Goal: Task Accomplishment & Management: Use online tool/utility

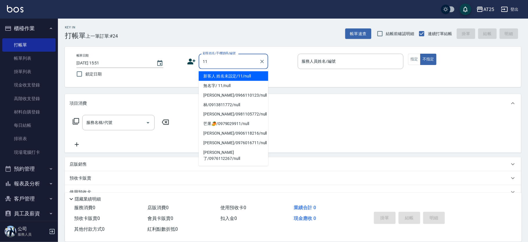
type input "新客人 姓名未設定/11/null"
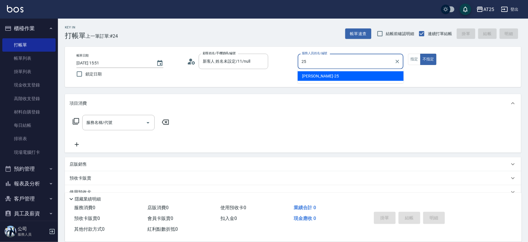
click at [378, 76] on div "Evan -25" at bounding box center [351, 76] width 106 height 10
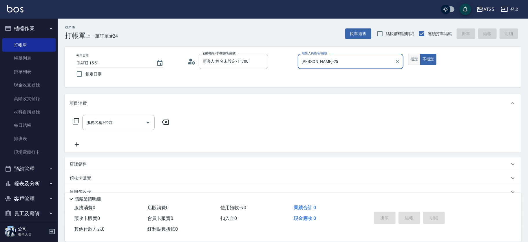
type input "Evan-25"
click at [410, 59] on button "指定" at bounding box center [414, 59] width 12 height 11
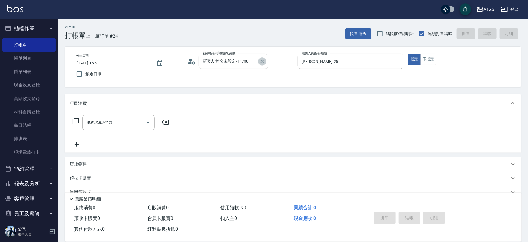
click at [262, 59] on icon "Clear" at bounding box center [262, 62] width 6 height 6
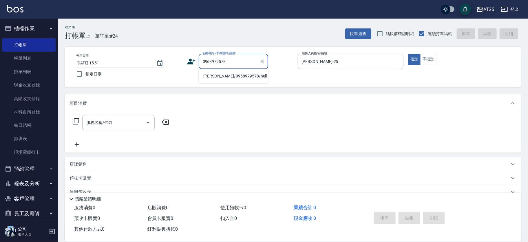
click at [237, 75] on li "林佑佾/0968979578/null" at bounding box center [234, 76] width 70 height 10
type input "林佑佾/0968979578/null"
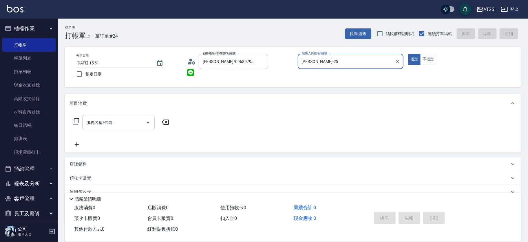
click at [110, 118] on input "服務名稱/代號" at bounding box center [114, 122] width 59 height 10
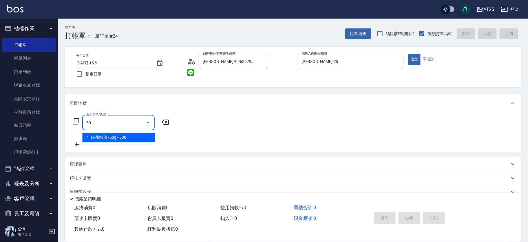
type input "501"
type input "100"
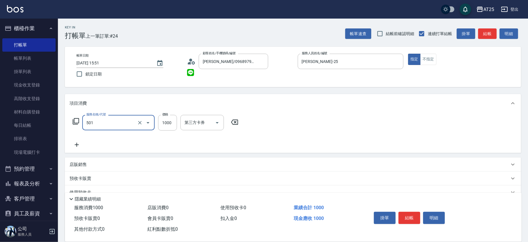
type input "染髮(501)"
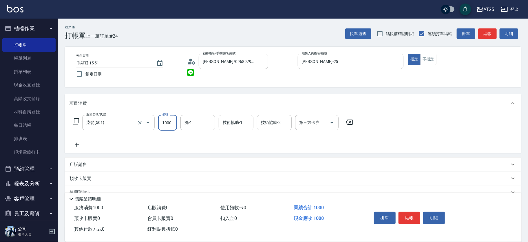
type input "0"
type input "30"
type input "300"
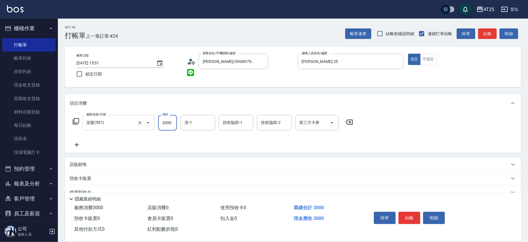
type input "3000"
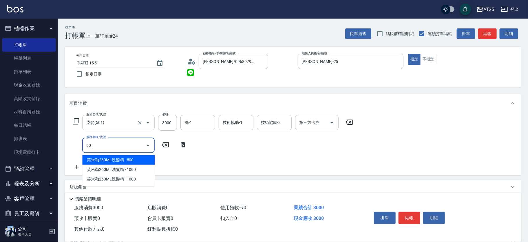
type input "601"
type input "400"
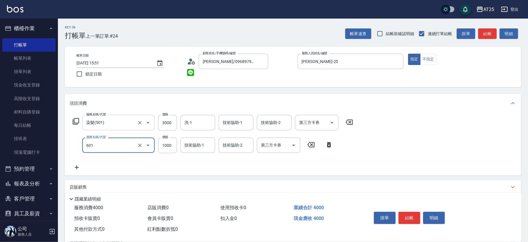
type input "自備護髮(1000上)(601)"
type input "300"
type input "20"
type input "320"
type input "200"
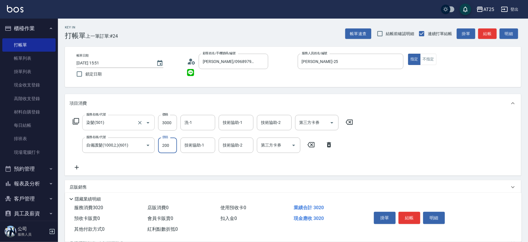
type input "500"
type input "2000"
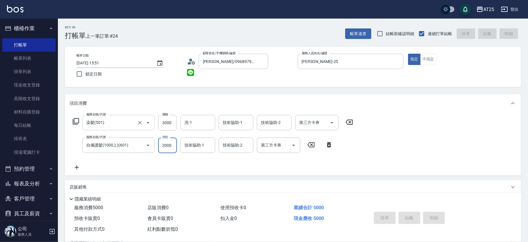
type input "2025/09/13 16:32"
type input "0"
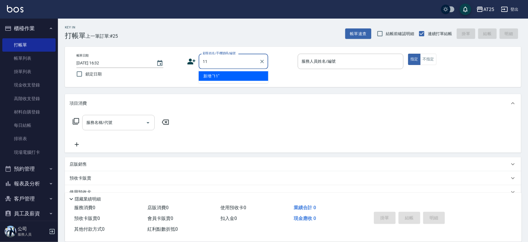
type input "11"
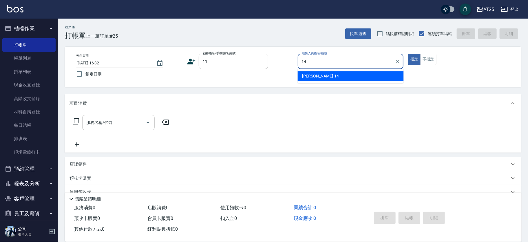
type input "Ken-14"
type button "true"
type input "新客人 姓名未設定/11/null"
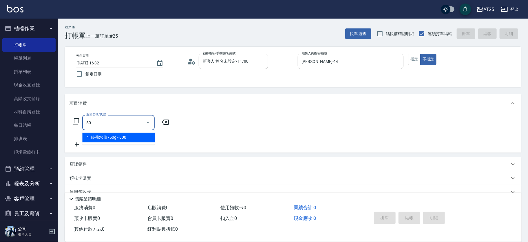
type input "501"
type input "100"
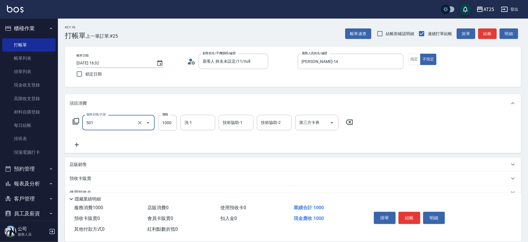
type input "染髮(501)"
type input "0"
type input "20"
type input "200"
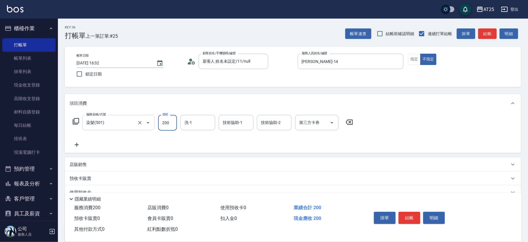
type input "200"
type input "2000"
type input "小伶-81"
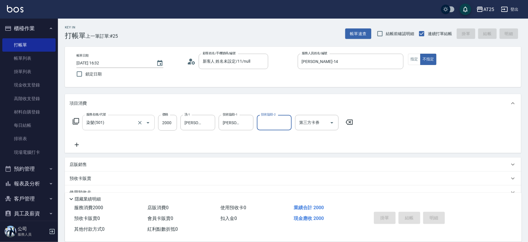
type input "0"
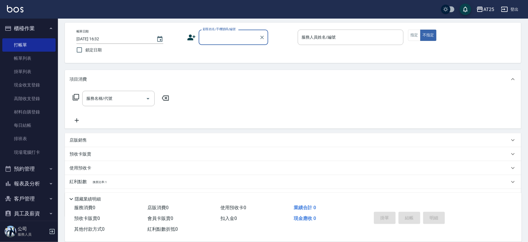
scroll to position [36, 0]
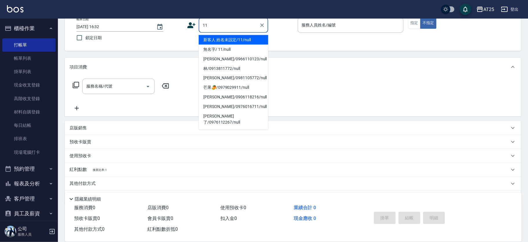
type input "新客人 姓名未設定/11/null"
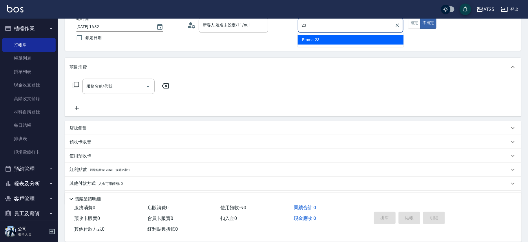
click at [366, 39] on div "Emma -23" at bounding box center [351, 40] width 106 height 10
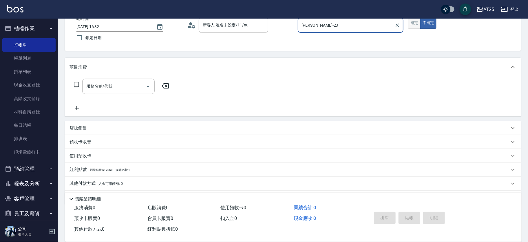
type input "Emma-23"
click at [411, 23] on button "指定" at bounding box center [414, 22] width 12 height 11
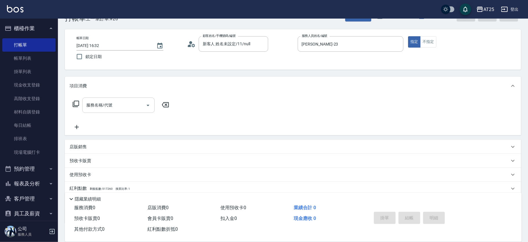
click at [125, 102] on input "服務名稱/代號" at bounding box center [114, 105] width 59 height 10
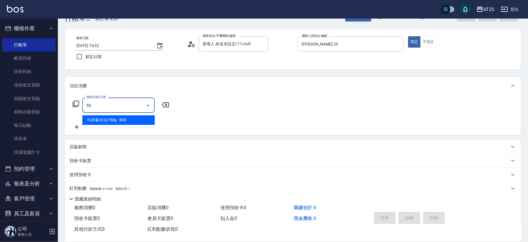
type input "501"
type input "100"
type input "染髮(501)"
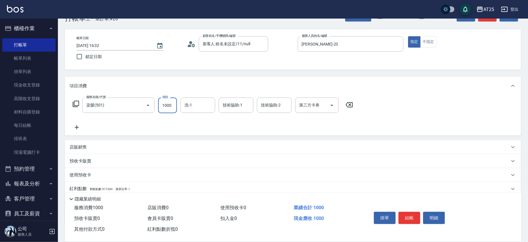
type input "0"
type input "13"
type input "10"
type input "139"
type input "130"
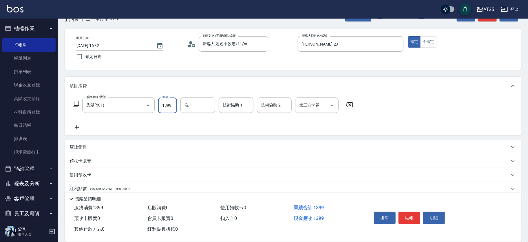
type input "1399"
type input "游惠文-61"
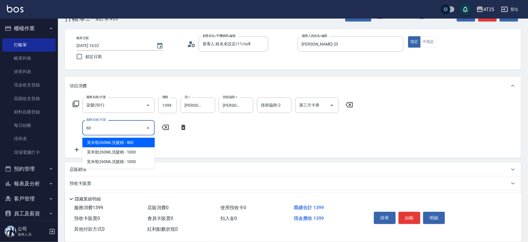
type input "601"
type input "230"
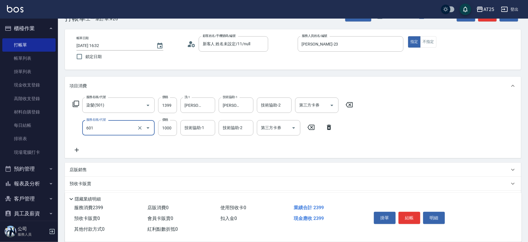
type input "自備護髮(1000上)(601)"
type input "140"
type input "21"
type input "160"
type input "210"
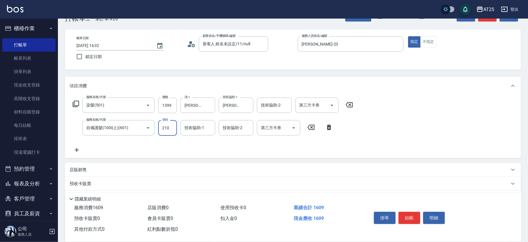
type input "340"
type input "2100"
type input "小曼-82"
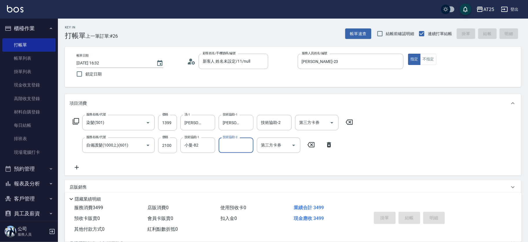
type input "2025/09/13 17:28"
type input "0"
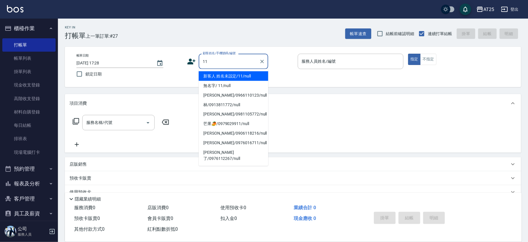
type input "新客人 姓名未設定/11/null"
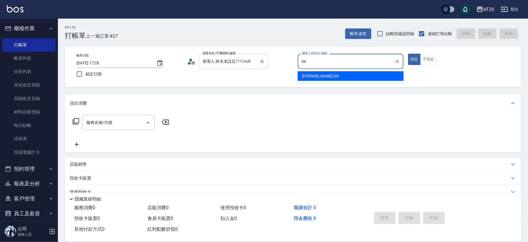
type input "Kevin-09"
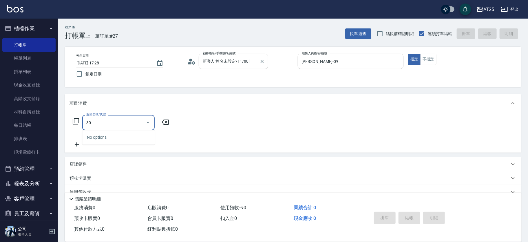
type input "301"
type input "150"
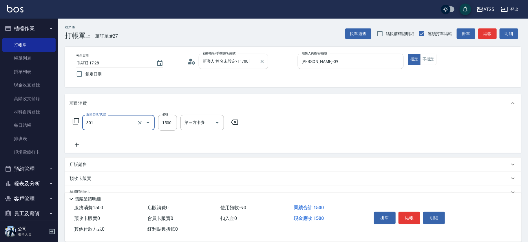
type input "燙髮(301)"
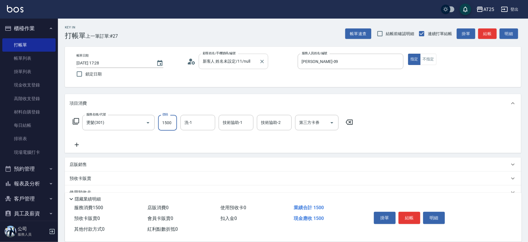
type input "0"
type input "14"
type input "10"
type input "149"
type input "140"
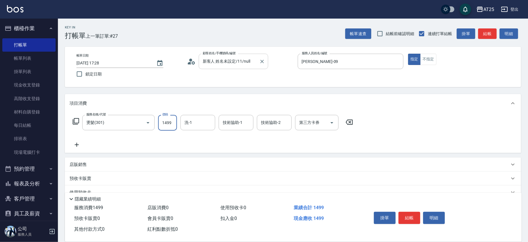
type input "1499"
type input "游惠心-68"
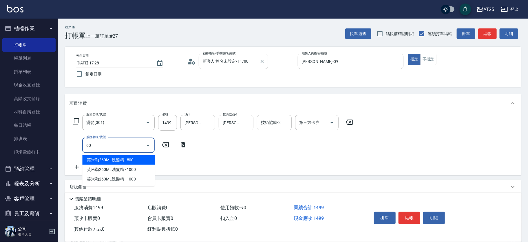
type input "601"
type input "240"
type input "自備護髮(1000上)(601)"
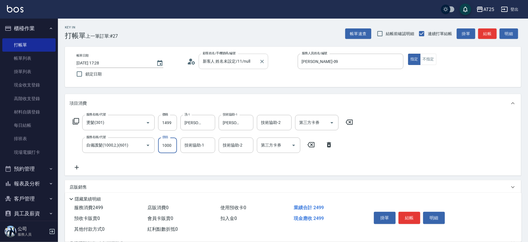
type input "150"
type input "290"
type input "1500"
type input "游惠心-68"
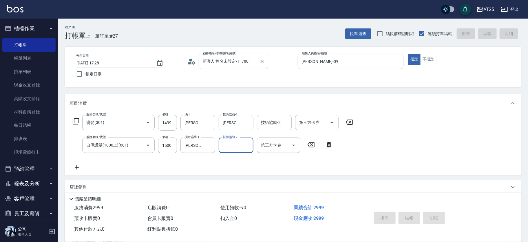
type input "2025/09/13 17:29"
type input "0"
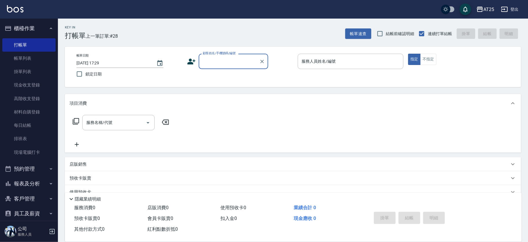
click at [221, 55] on label "顧客姓名/手機號碼/編號" at bounding box center [219, 53] width 33 height 4
click at [221, 56] on input "顧客姓名/手機號碼/編號" at bounding box center [229, 61] width 56 height 10
click at [245, 63] on input "顧客姓名/手機號碼/編號" at bounding box center [229, 61] width 56 height 10
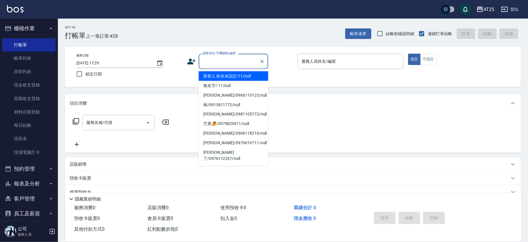
click at [248, 75] on li "新客人 姓名未設定/11/null" at bounding box center [234, 76] width 70 height 10
type input "新客人 姓名未設定/11/null"
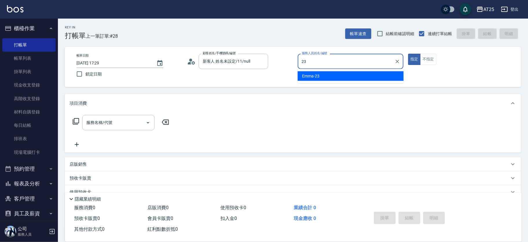
type input "Emma-23"
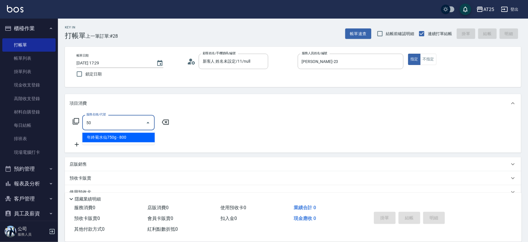
type input "501"
type input "100"
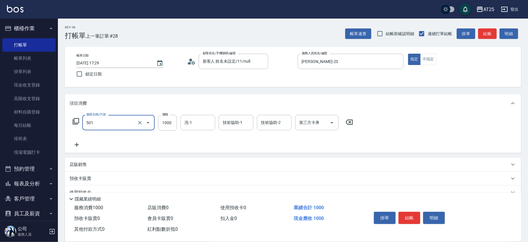
type input "染髮(501)"
type input "0"
type input "18"
type input "10"
type input "189"
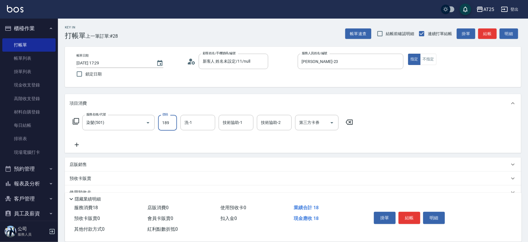
type input "180"
type input "1899"
type input "小曼-82"
type input "游惠文-61"
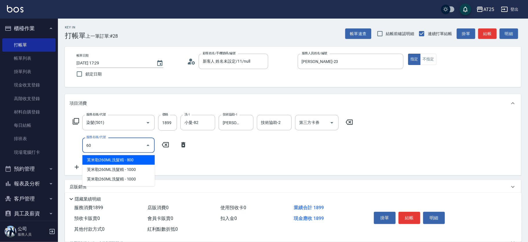
type input "601"
type input "280"
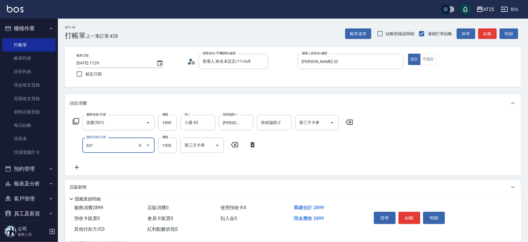
type input "自備護髮(1000上)(601)"
type input "190"
type input "35"
type input "220"
type input "350"
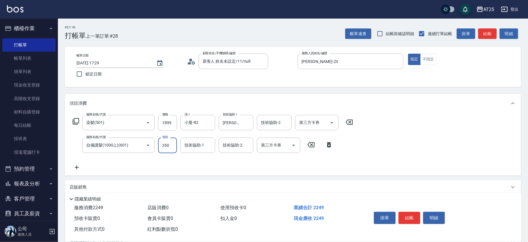
type input "530"
type input "3500"
type input "小曼-82"
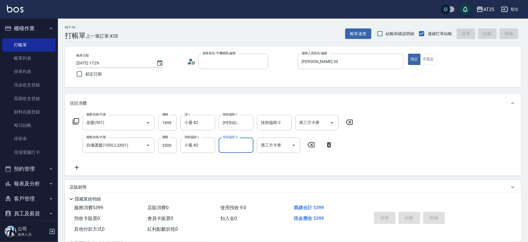
type input "2025/09/13 17:34"
type input "0"
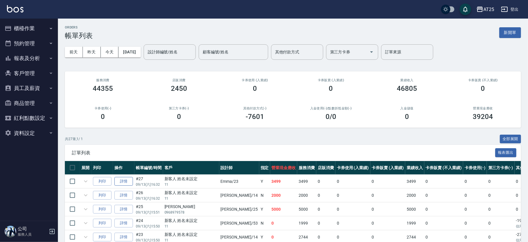
click at [129, 183] on link "詳情" at bounding box center [123, 181] width 19 height 9
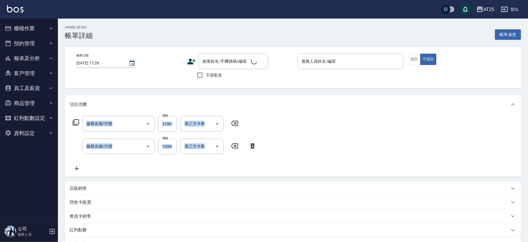
drag, startPoint x: 528, startPoint y: 92, endPoint x: 527, endPoint y: 106, distance: 14.8
click at [520, 151] on div "Order detail 帳單詳細 帳單速查 帳單日期 2025/09/13 17:28 顧客姓名/手機號碼/編號 顧客姓名/手機號碼/編號 不留客資 服務人…" at bounding box center [293, 165] width 470 height 292
type input "2025/09/13 16:32"
type input "Emma-23"
type input "340"
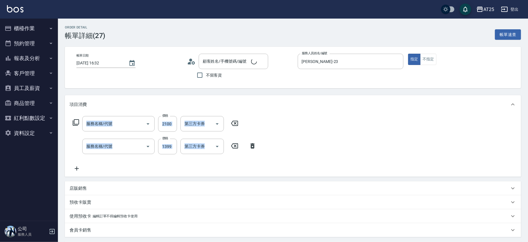
type input "自備護髮(1000上)(601)"
type input "染髮(501)"
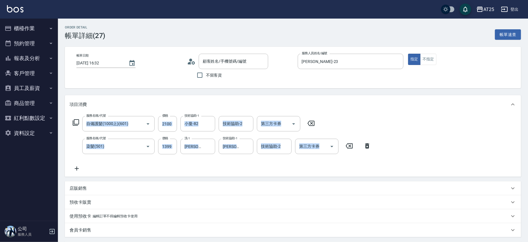
type input "新客人 姓名未設定/11/null"
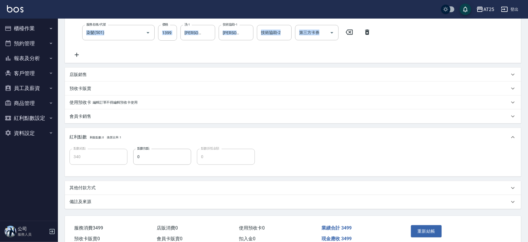
scroll to position [130, 0]
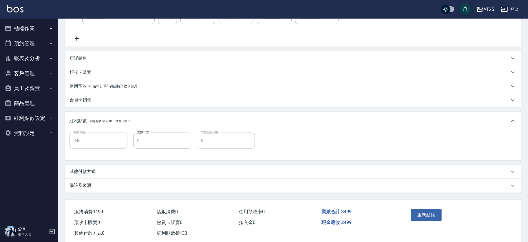
click at [121, 166] on div "其他付款方式" at bounding box center [293, 172] width 456 height 14
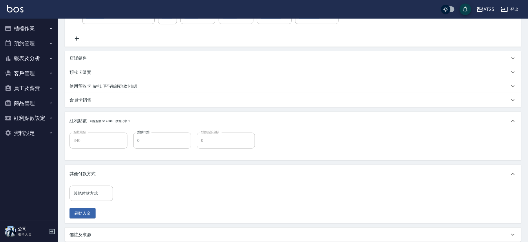
click at [81, 188] on div "其他付款方式 其他付款方式" at bounding box center [91, 192] width 43 height 15
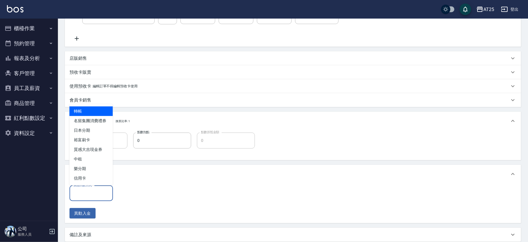
click at [94, 106] on span "轉帳" at bounding box center [91, 111] width 43 height 10
type input "轉帳"
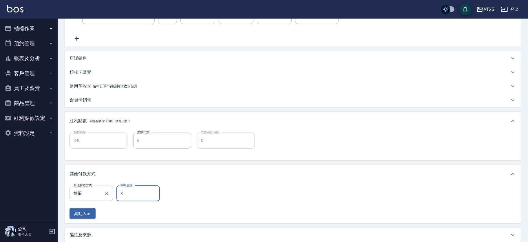
type input "34"
type input "310"
type input "349"
type input "0"
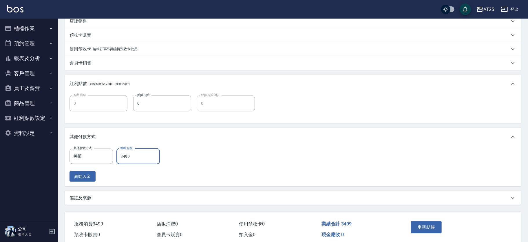
scroll to position [191, 0]
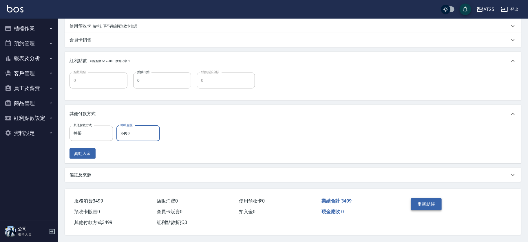
type input "3499"
click at [419, 205] on button "重新結帳" at bounding box center [426, 204] width 31 height 12
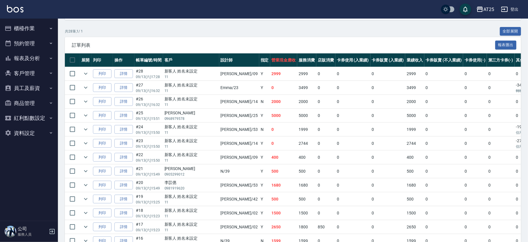
scroll to position [72, 0]
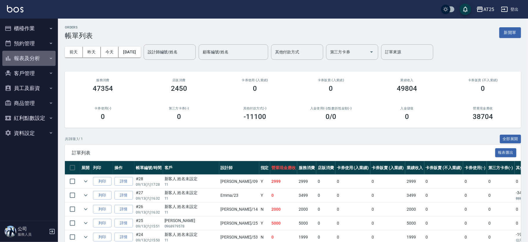
click at [36, 59] on button "報表及分析" at bounding box center [28, 58] width 53 height 15
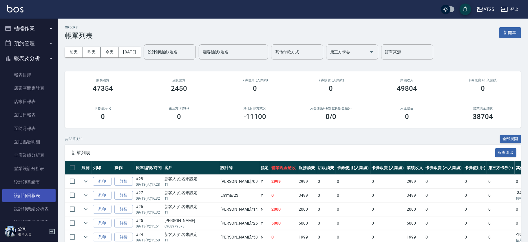
click at [36, 196] on link "設計師日報表" at bounding box center [28, 195] width 53 height 13
